Goal: Information Seeking & Learning: Learn about a topic

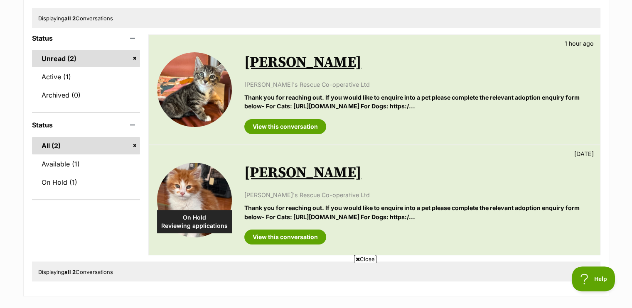
scroll to position [106, 0]
click at [60, 74] on link "Active (1)" at bounding box center [86, 76] width 108 height 17
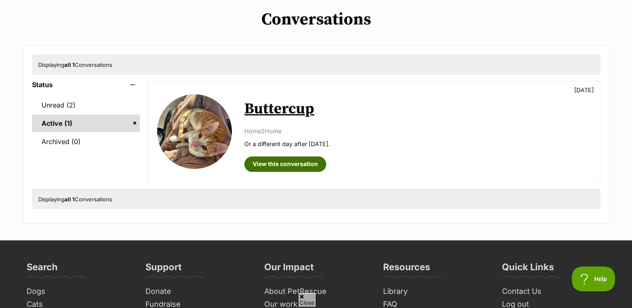
click at [283, 162] on link "View this conversation" at bounding box center [285, 164] width 82 height 15
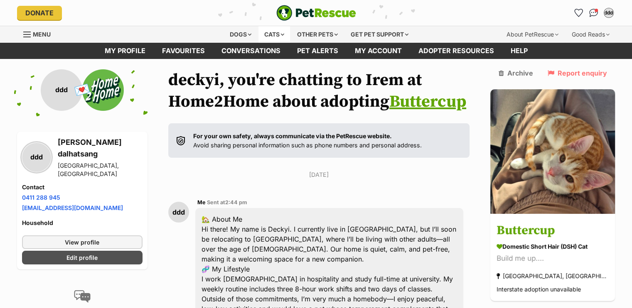
click at [274, 28] on div "Cats" at bounding box center [275, 34] width 32 height 17
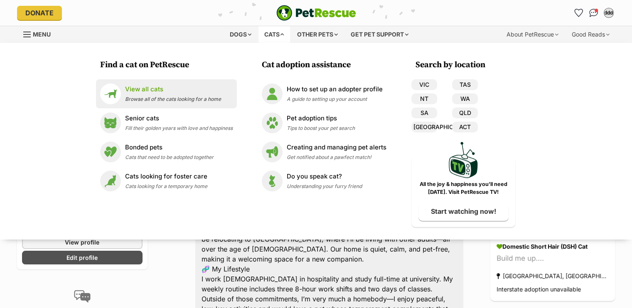
click at [156, 94] on div "View all cats Browse all of the cats looking for a home" at bounding box center [173, 94] width 96 height 18
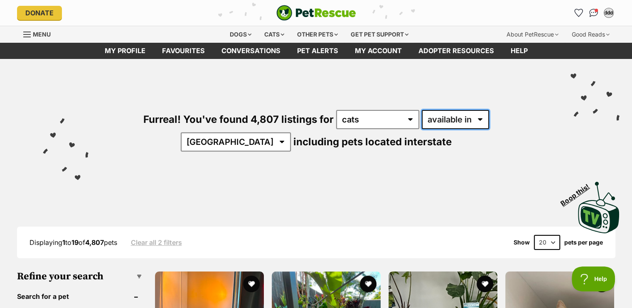
click at [422, 116] on select "available in located in" at bounding box center [455, 119] width 67 height 19
select select "disabled"
click at [422, 110] on select "available in located in" at bounding box center [455, 119] width 67 height 19
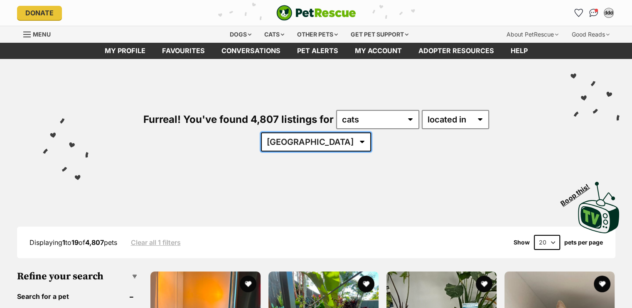
click at [371, 133] on select "[GEOGRAPHIC_DATA] [GEOGRAPHIC_DATA] [GEOGRAPHIC_DATA] [GEOGRAPHIC_DATA] [GEOGRA…" at bounding box center [316, 142] width 110 height 19
select select "[GEOGRAPHIC_DATA]"
click at [371, 133] on select "[GEOGRAPHIC_DATA] [GEOGRAPHIC_DATA] [GEOGRAPHIC_DATA] [GEOGRAPHIC_DATA] [GEOGRA…" at bounding box center [316, 142] width 110 height 19
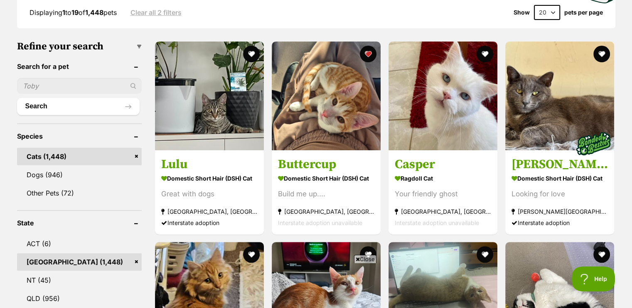
scroll to position [232, 0]
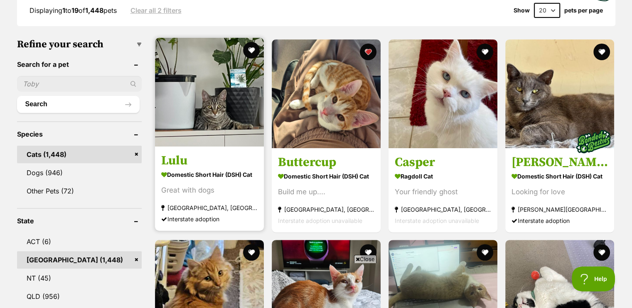
click at [207, 85] on img at bounding box center [209, 92] width 109 height 109
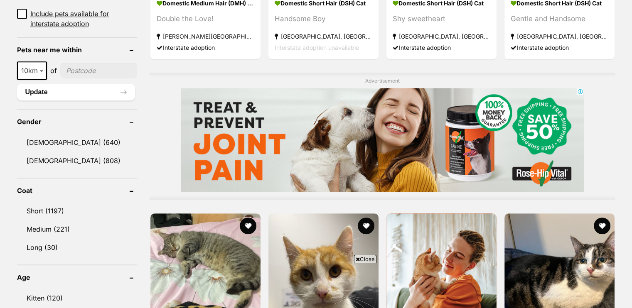
click at [84, 63] on input"] "postcode" at bounding box center [98, 71] width 77 height 16
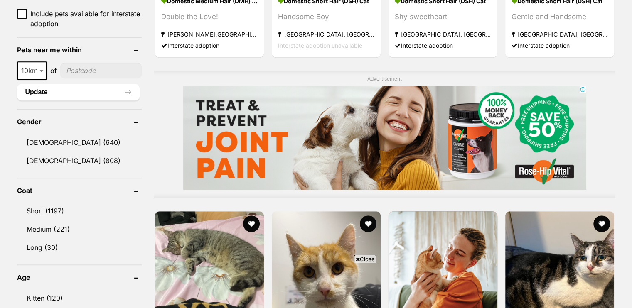
type input"] "2036"
click at [79, 84] on button "Update" at bounding box center [78, 92] width 123 height 17
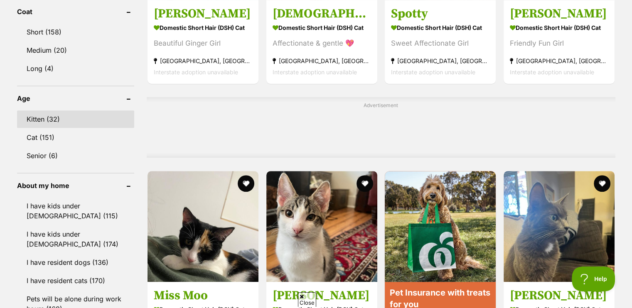
click at [47, 112] on link "Kitten (32)" at bounding box center [76, 119] width 118 height 17
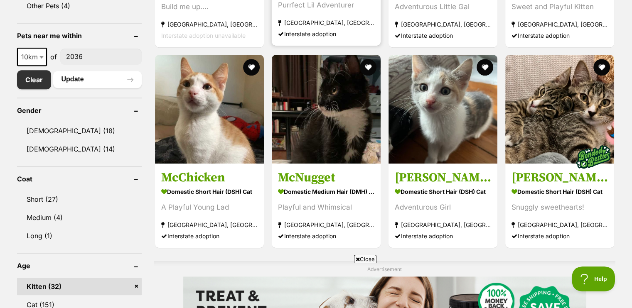
scroll to position [395, 0]
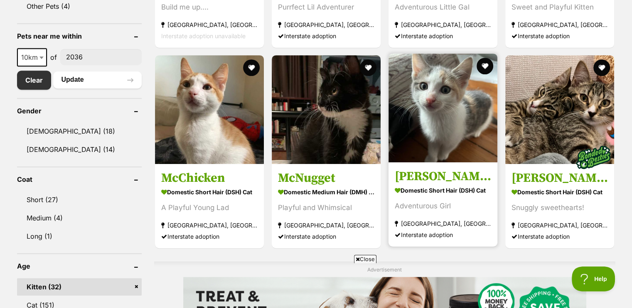
click at [446, 108] on img at bounding box center [443, 108] width 109 height 109
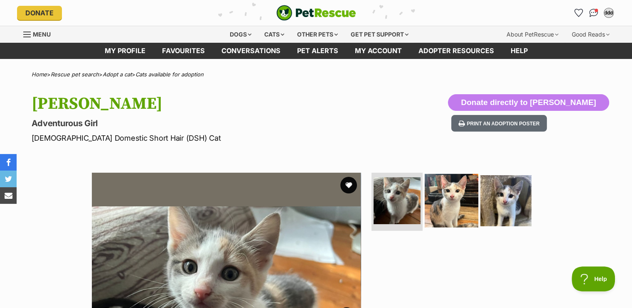
click at [441, 196] on img at bounding box center [452, 201] width 54 height 54
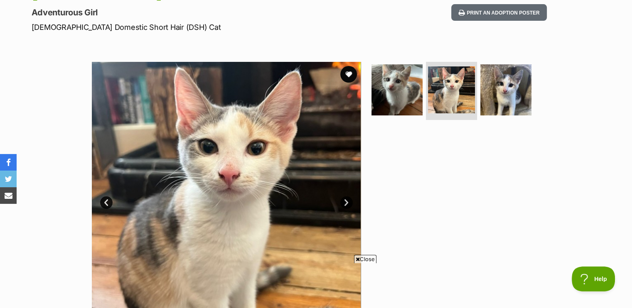
scroll to position [116, 0]
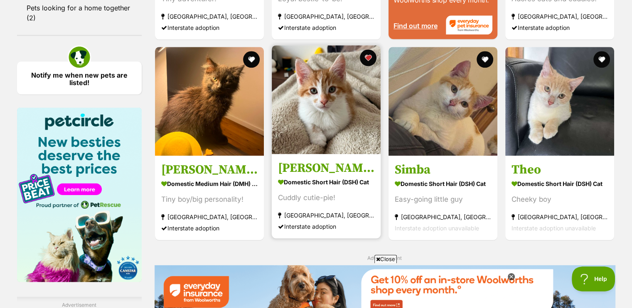
click at [324, 129] on img at bounding box center [326, 99] width 109 height 109
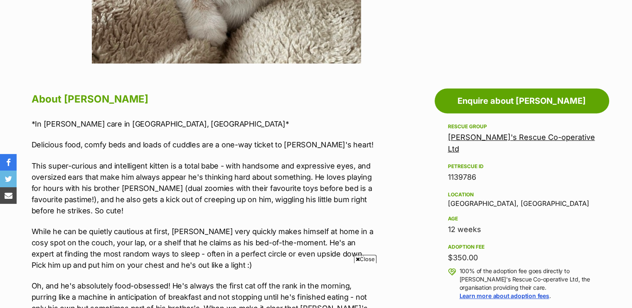
scroll to position [378, 0]
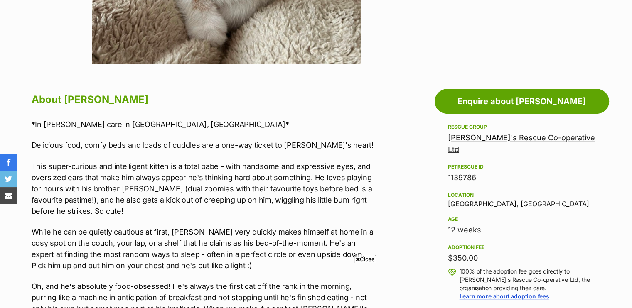
click at [464, 138] on link "[PERSON_NAME]'s Rescue Co-operative Ltd" at bounding box center [521, 143] width 147 height 20
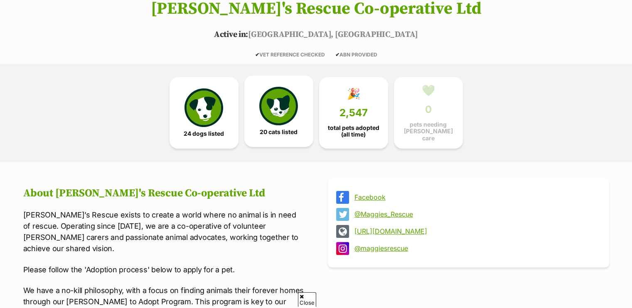
click at [287, 129] on span "20 cats listed" at bounding box center [279, 132] width 38 height 7
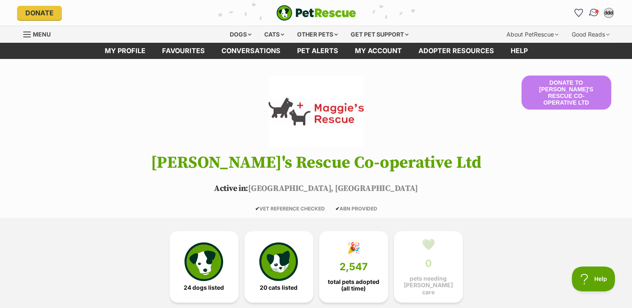
click at [594, 9] on img "Conversations" at bounding box center [593, 12] width 11 height 11
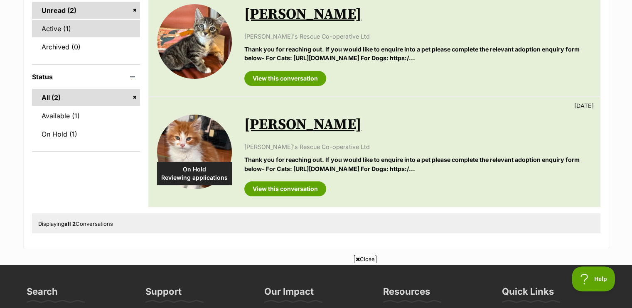
click at [93, 31] on link "Active (1)" at bounding box center [86, 28] width 108 height 17
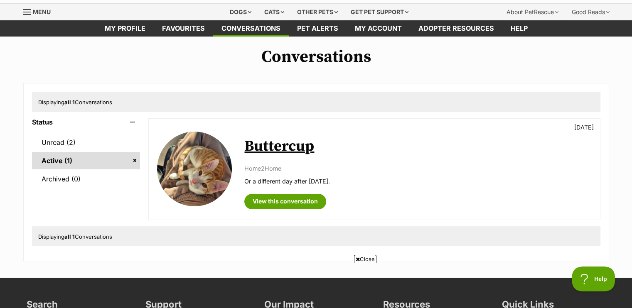
click at [279, 149] on link "Buttercup" at bounding box center [279, 146] width 70 height 19
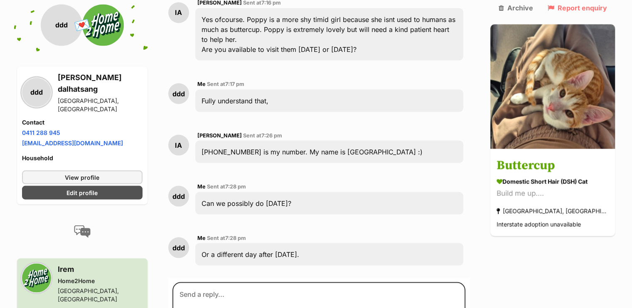
scroll to position [1568, 0]
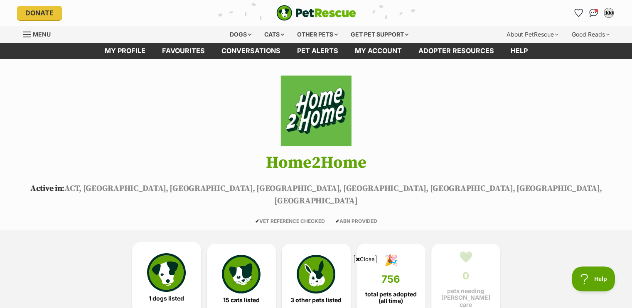
scroll to position [151, 0]
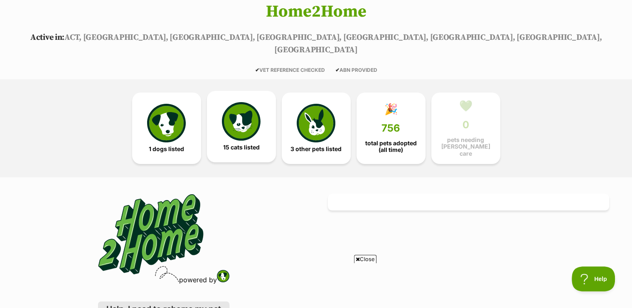
click at [251, 118] on img at bounding box center [241, 121] width 38 height 38
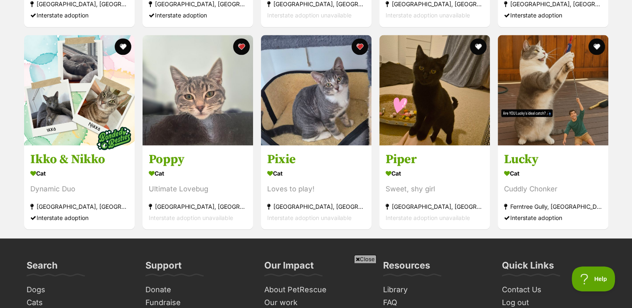
scroll to position [1486, 0]
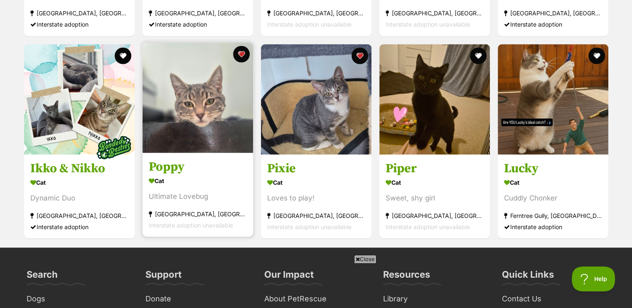
click at [216, 77] on img at bounding box center [198, 97] width 111 height 111
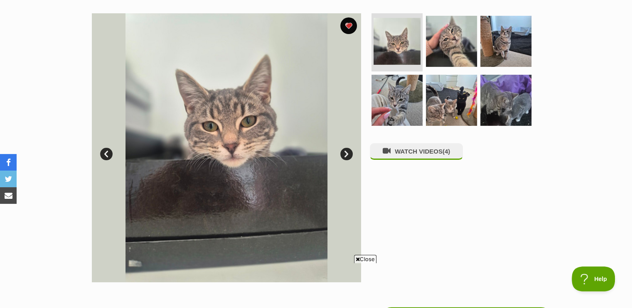
click at [346, 152] on link "Next" at bounding box center [346, 154] width 12 height 12
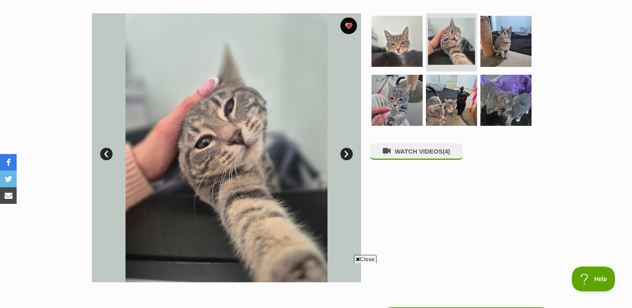
click at [346, 152] on link "Next" at bounding box center [346, 154] width 12 height 12
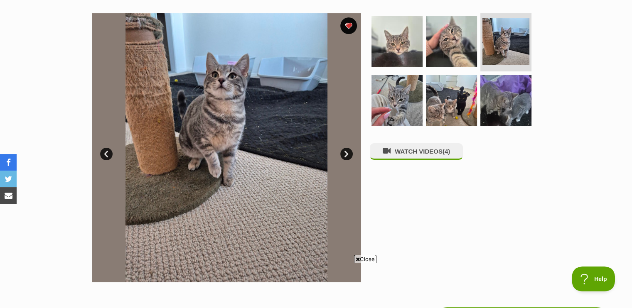
click at [346, 152] on link "Next" at bounding box center [346, 154] width 12 height 12
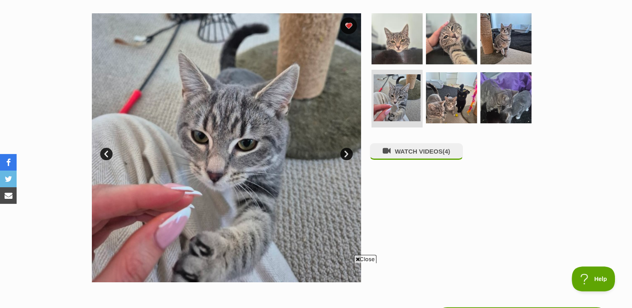
click at [346, 152] on link "Next" at bounding box center [346, 154] width 12 height 12
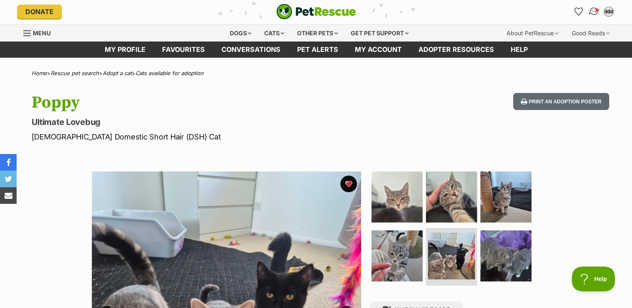
click at [588, 12] on link "Conversations" at bounding box center [593, 11] width 17 height 17
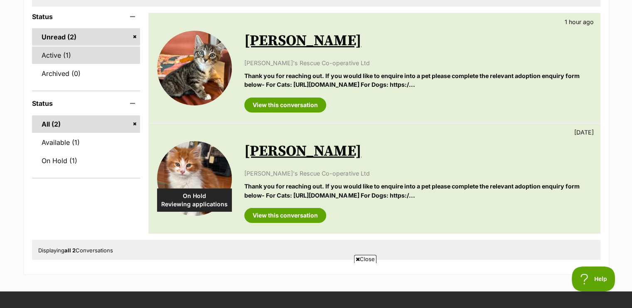
click at [49, 55] on link "Active (1)" at bounding box center [86, 55] width 108 height 17
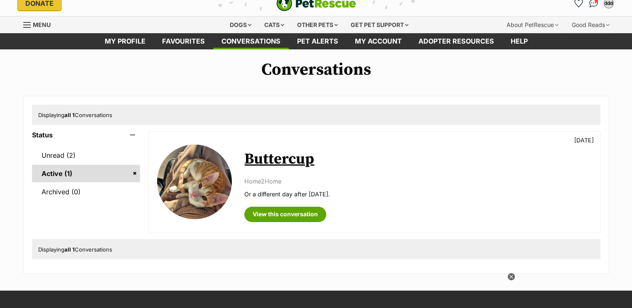
click at [264, 162] on link "Buttercup" at bounding box center [279, 159] width 70 height 19
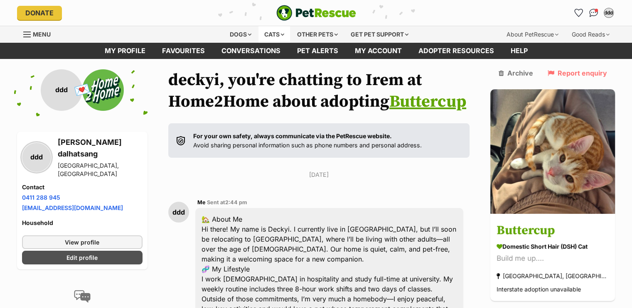
click at [271, 33] on div "Cats" at bounding box center [275, 34] width 32 height 17
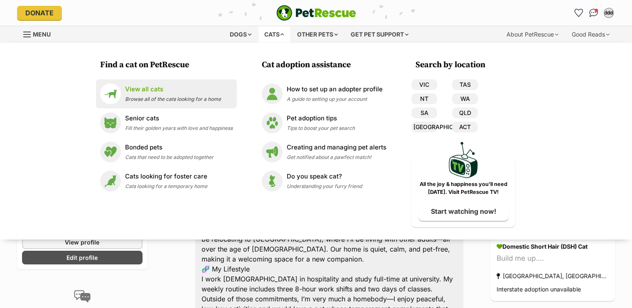
click at [141, 88] on p "View all cats" at bounding box center [173, 90] width 96 height 10
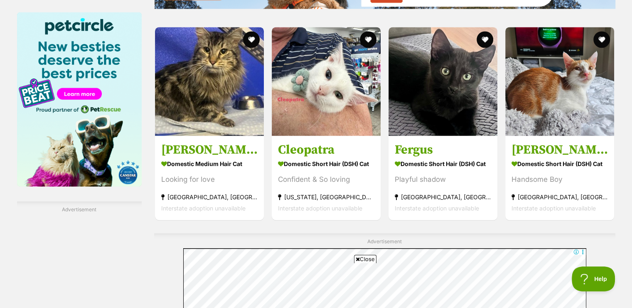
scroll to position [1283, 0]
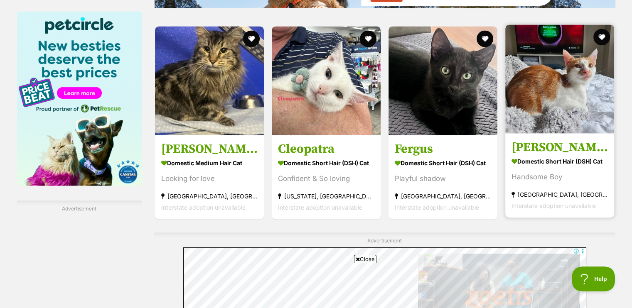
click at [548, 110] on img at bounding box center [559, 79] width 109 height 109
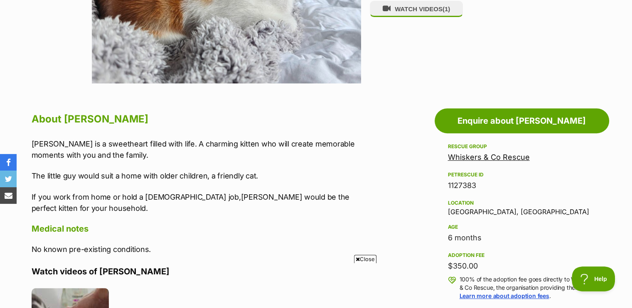
click at [461, 158] on link "Whiskers & Co Rescue" at bounding box center [489, 157] width 82 height 9
